Goal: Information Seeking & Learning: Find contact information

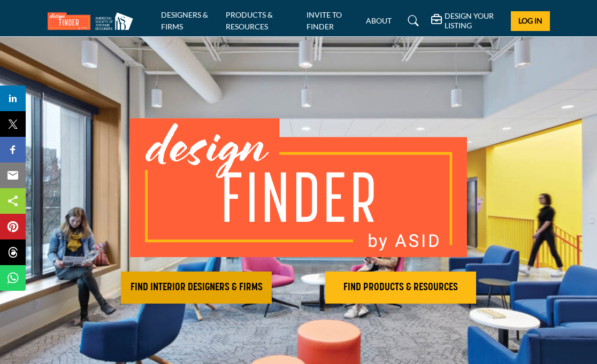
click at [220, 283] on h2 "FIND INTERIOR DESIGNERS & FIRMS" at bounding box center [196, 287] width 144 height 13
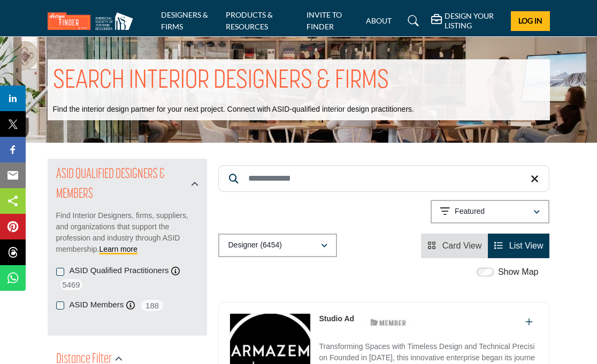
click at [323, 182] on input "Search Keyword" at bounding box center [383, 178] width 331 height 27
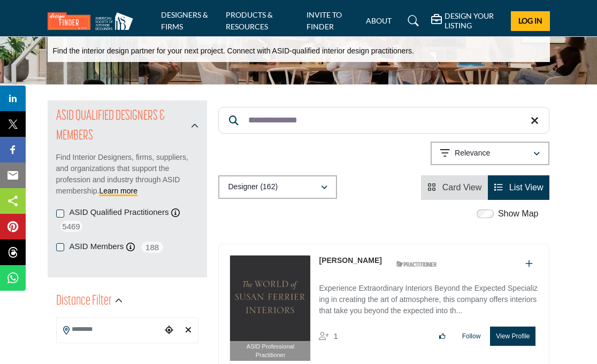
scroll to position [41, 0]
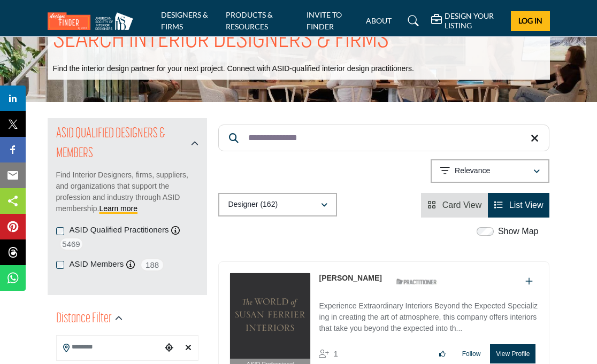
drag, startPoint x: 324, startPoint y: 139, endPoint x: 286, endPoint y: 135, distance: 37.6
click at [286, 135] on input "**********" at bounding box center [383, 138] width 331 height 27
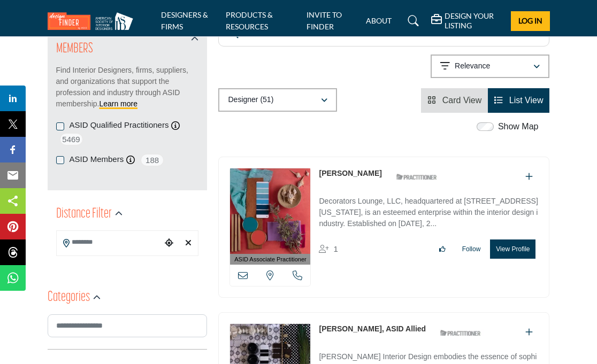
scroll to position [227, 0]
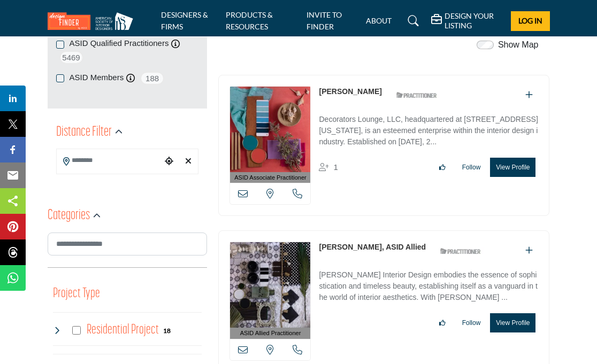
type input "**********"
click at [124, 166] on input "Search Location" at bounding box center [109, 160] width 105 height 21
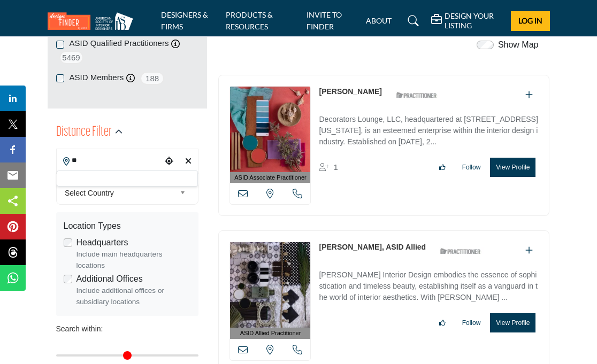
type input "*"
type input "***"
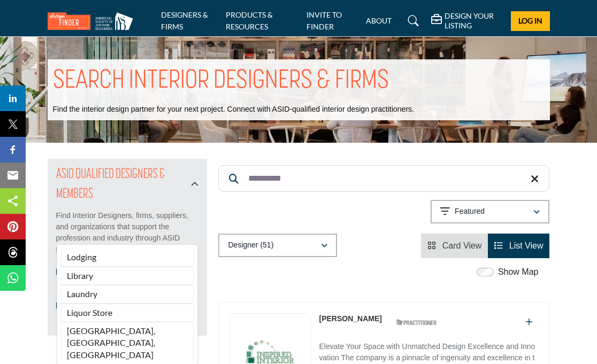
click at [245, 208] on div "Showing 21 results out of 51 For "decorators"" at bounding box center [383, 213] width 331 height 27
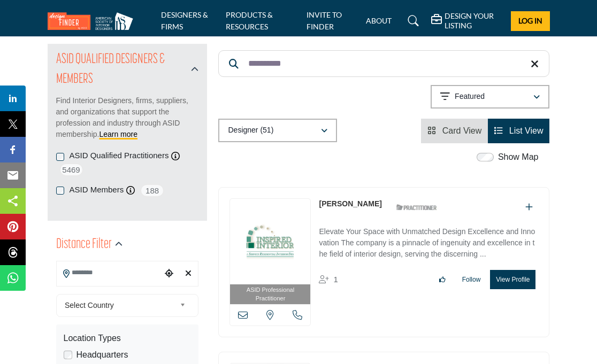
scroll to position [94, 0]
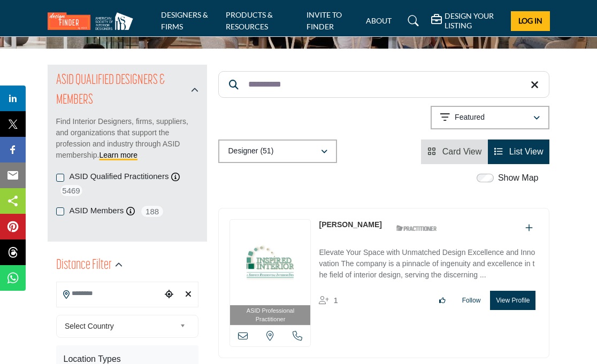
click at [134, 291] on input "Search Location" at bounding box center [109, 294] width 105 height 21
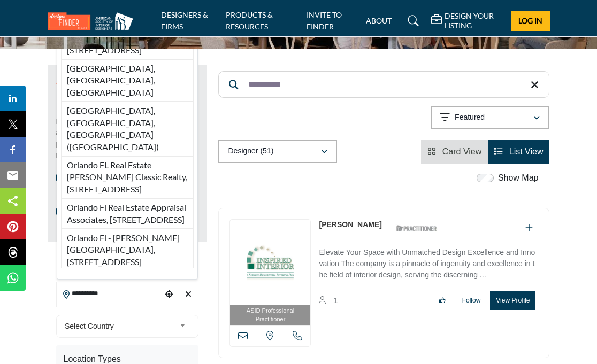
type input "**********"
click at [185, 322] on b at bounding box center [185, 326] width 10 height 13
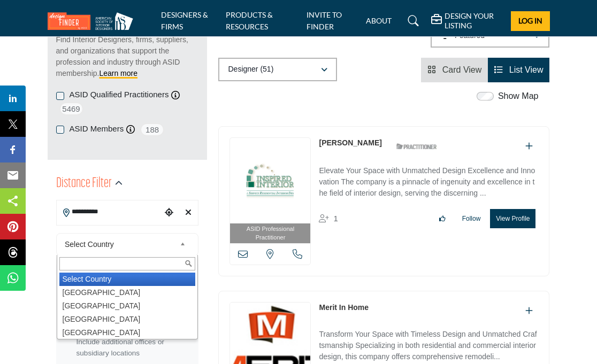
scroll to position [228, 0]
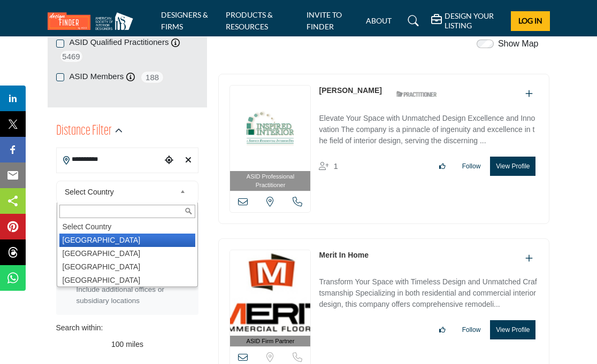
click at [109, 239] on li "[GEOGRAPHIC_DATA]" at bounding box center [127, 240] width 136 height 13
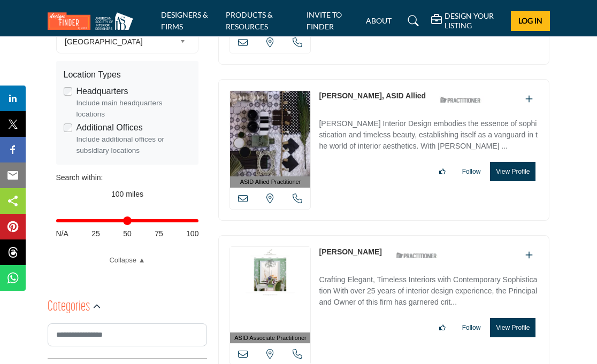
scroll to position [402, 0]
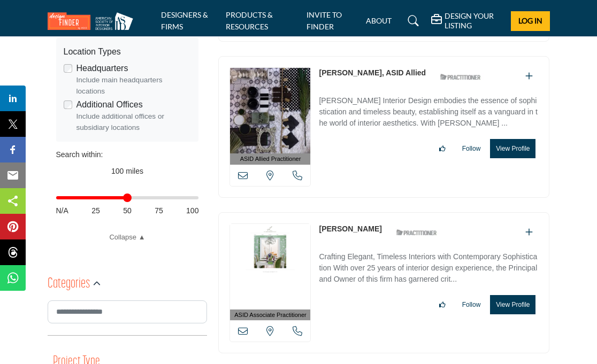
drag, startPoint x: 193, startPoint y: 198, endPoint x: 126, endPoint y: 201, distance: 66.4
type input "**"
click at [126, 199] on input "Distance in miles" at bounding box center [127, 198] width 143 height 2
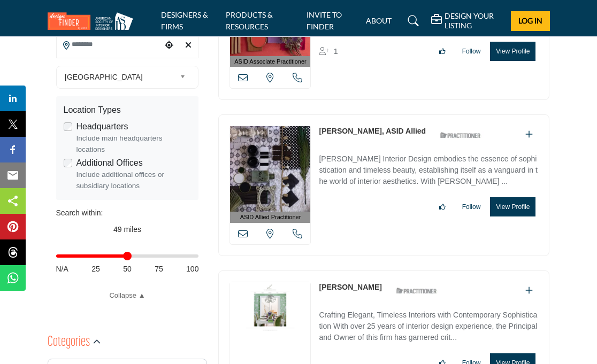
scroll to position [547, 0]
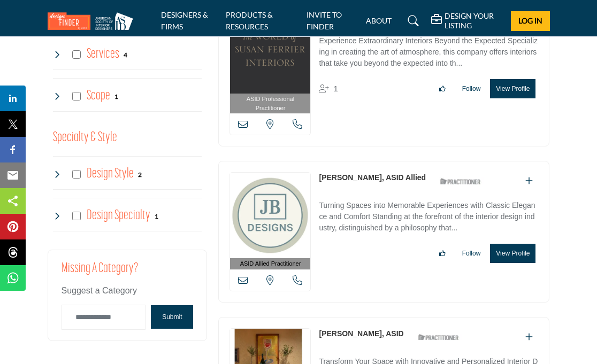
scroll to position [1322, 0]
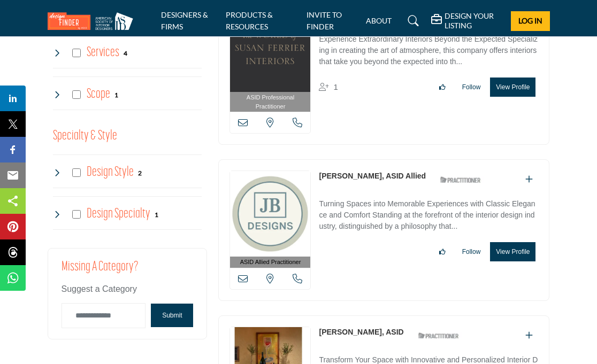
click at [174, 312] on button "Submit" at bounding box center [172, 316] width 42 height 24
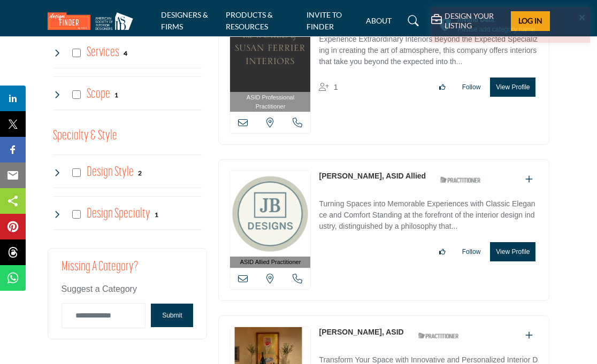
click at [174, 312] on button "Submit" at bounding box center [172, 316] width 42 height 24
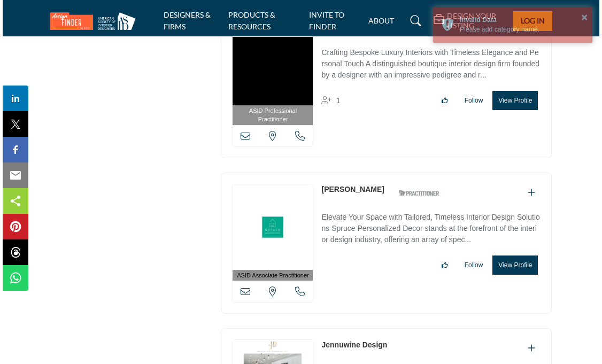
scroll to position [1796, 0]
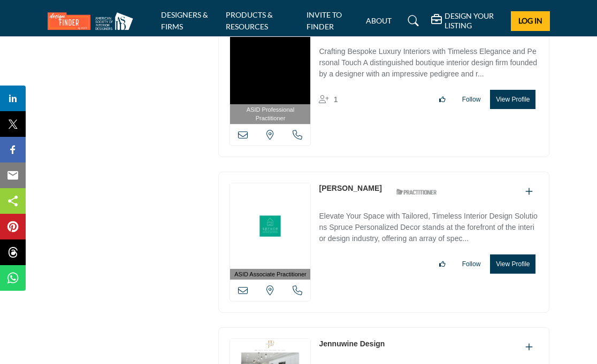
click at [525, 255] on button "View Profile" at bounding box center [512, 264] width 45 height 19
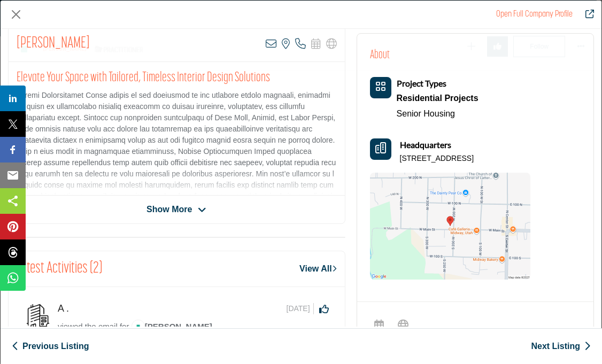
scroll to position [342, 0]
